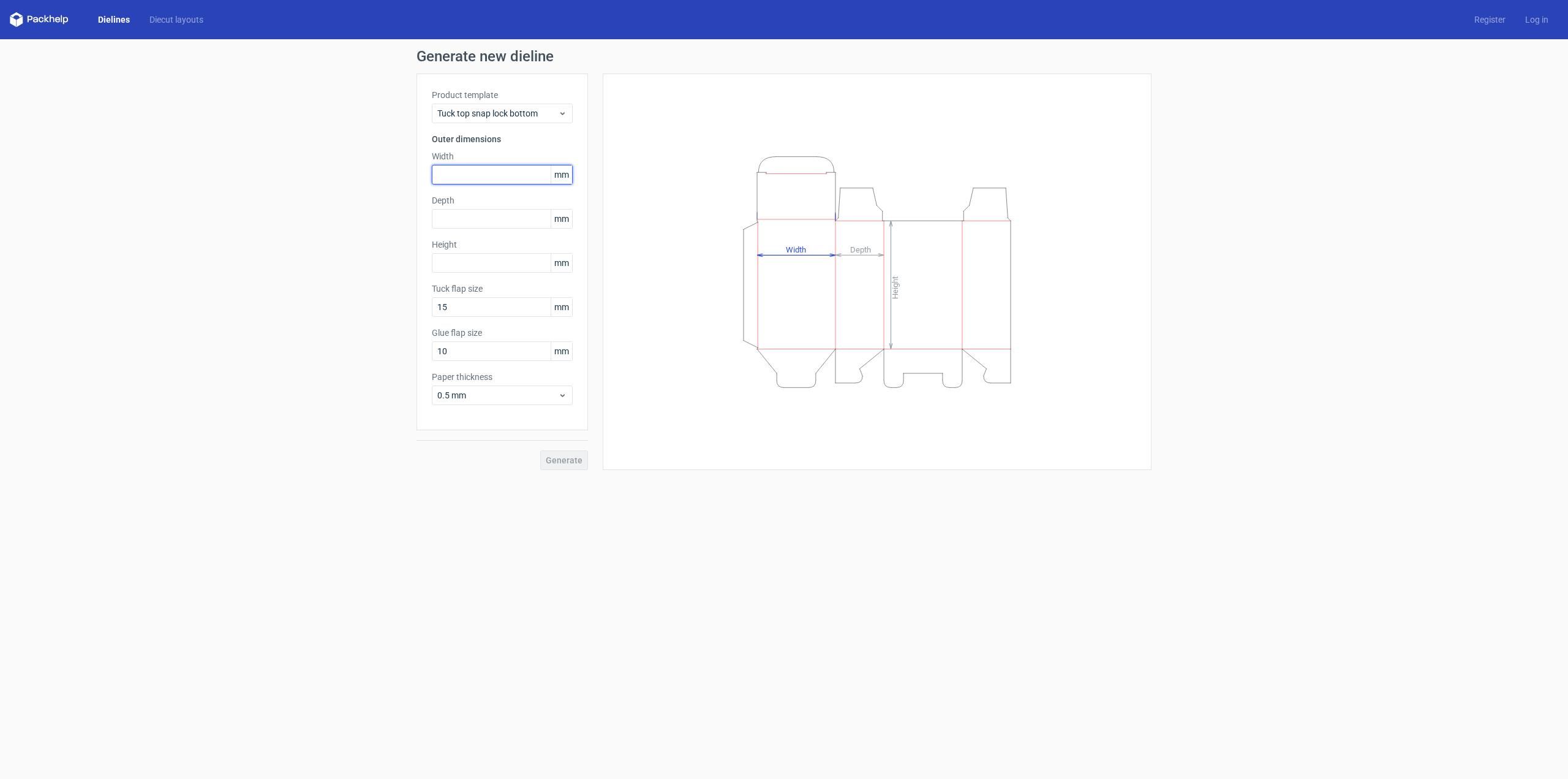
click at [464, 174] on input "text" at bounding box center [502, 175] width 141 height 20
type input "192"
click at [442, 220] on input "text" at bounding box center [502, 219] width 141 height 20
type input "130"
type input "176"
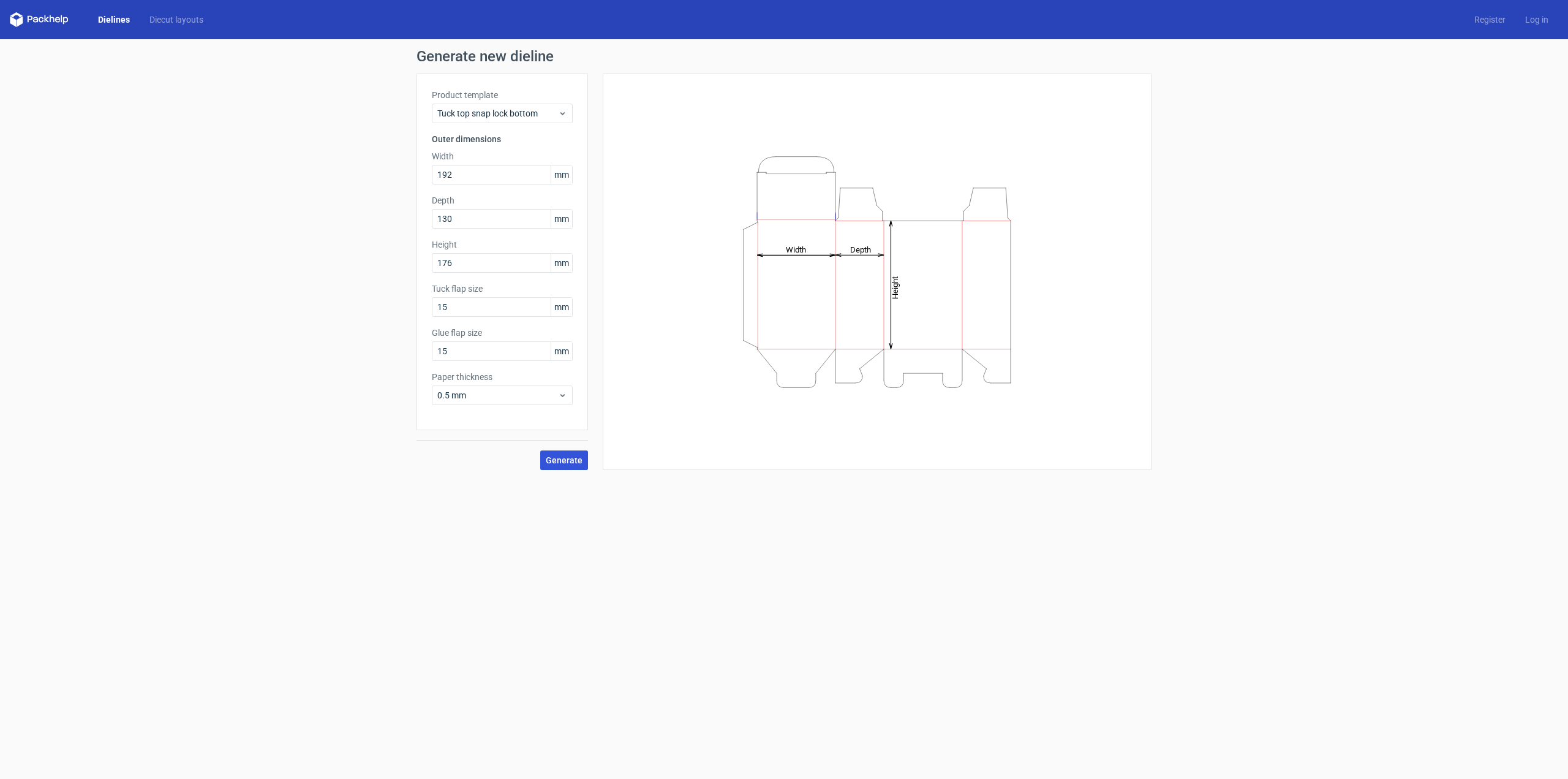
click at [556, 460] on span "Generate" at bounding box center [564, 460] width 36 height 9
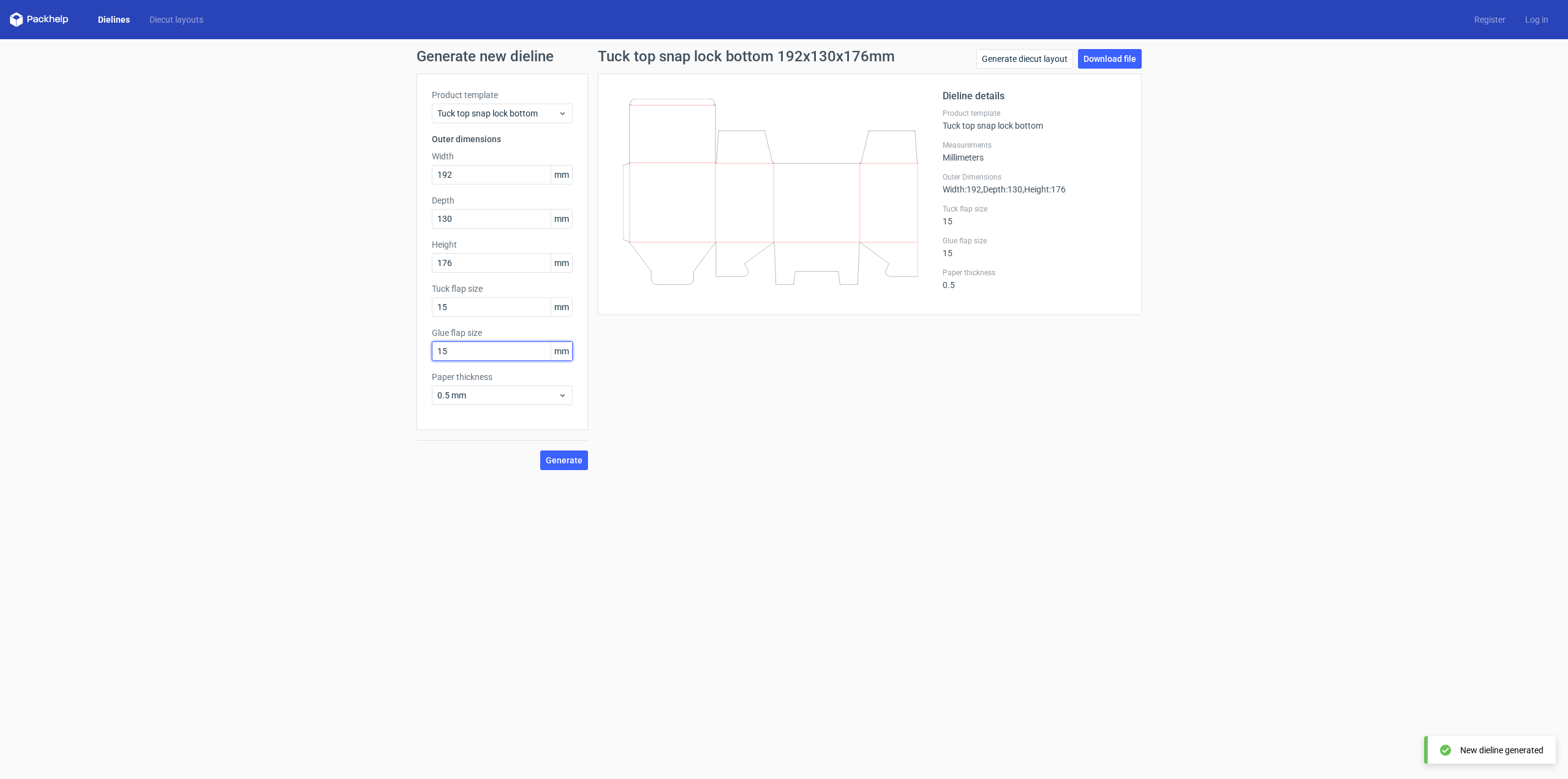
drag, startPoint x: 459, startPoint y: 350, endPoint x: 223, endPoint y: 280, distance: 246.2
click at [223, 280] on div "Generate new dieline Product template Tuck top snap lock bottom Outer dimension…" at bounding box center [784, 259] width 1568 height 441
type input "15"
type input "25"
click at [566, 458] on span "Generate" at bounding box center [564, 460] width 36 height 9
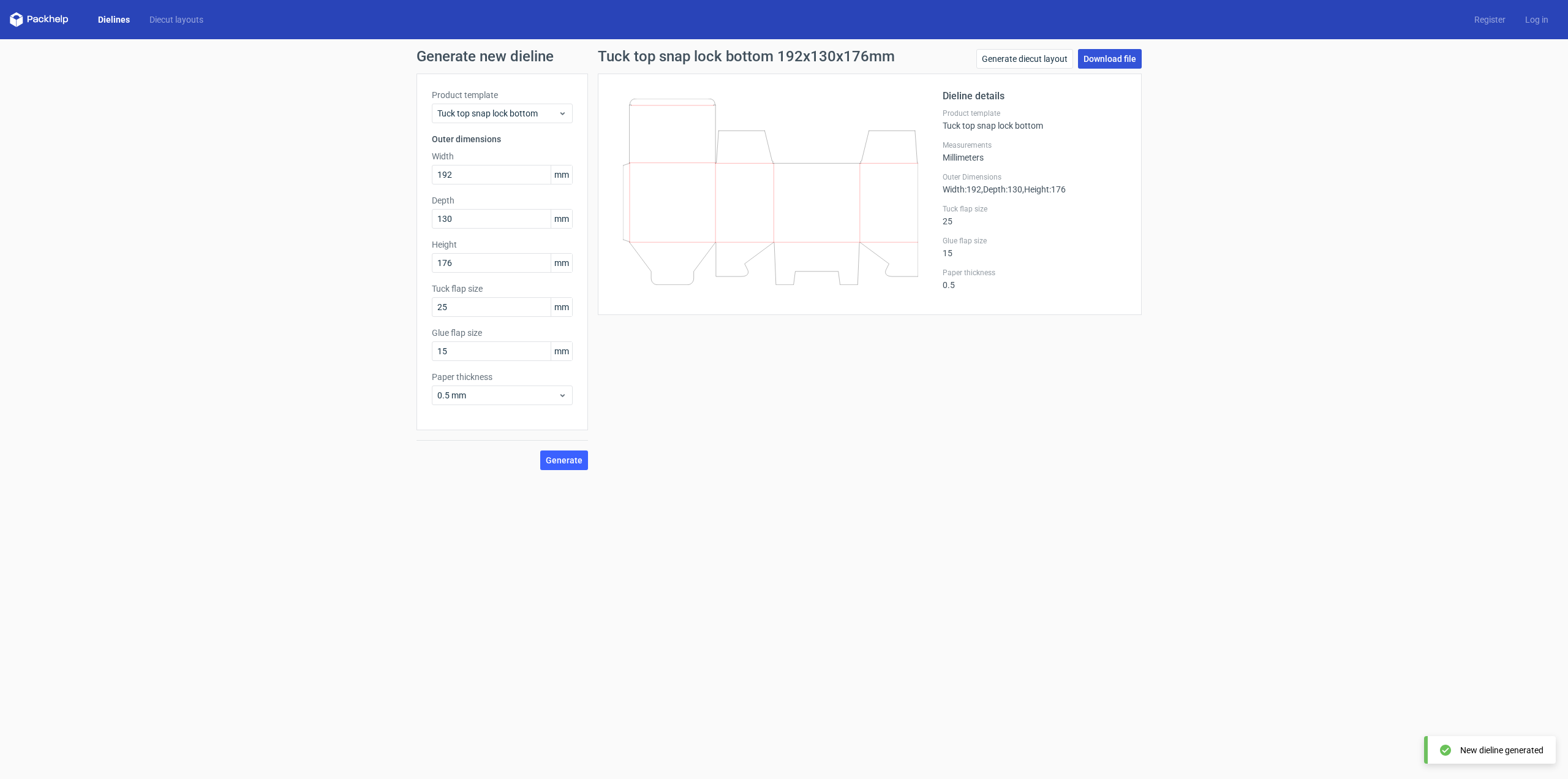
click at [1100, 56] on link "Download file" at bounding box center [1110, 59] width 64 height 20
